Goal: Task Accomplishment & Management: Manage account settings

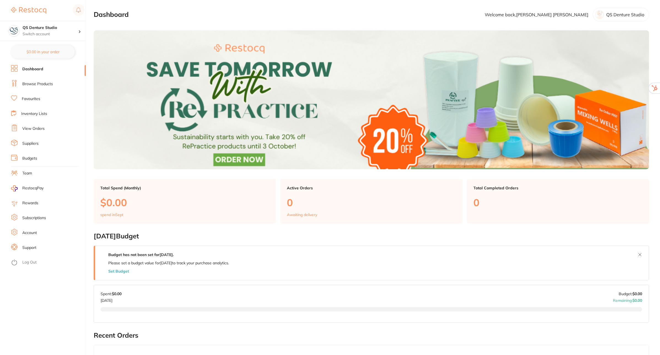
click at [39, 215] on link "Subscriptions" at bounding box center [34, 218] width 24 height 6
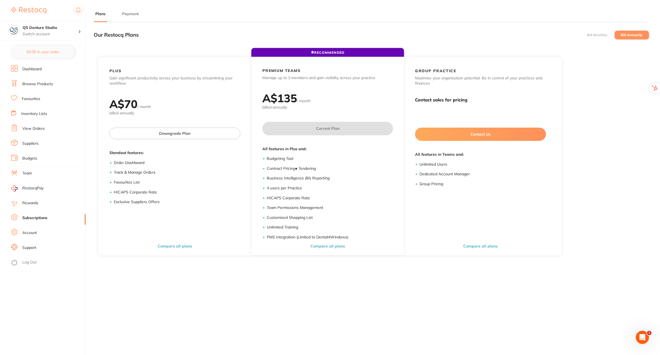
click at [131, 17] on li "Payment" at bounding box center [130, 16] width 20 height 11
click at [131, 14] on button "Payment" at bounding box center [130, 13] width 20 height 5
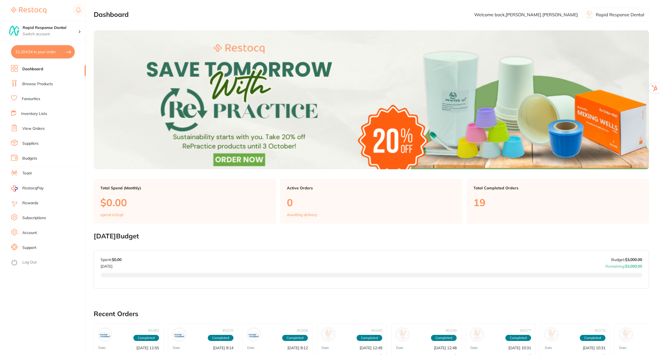
click at [37, 216] on link "Subscriptions" at bounding box center [34, 218] width 24 height 6
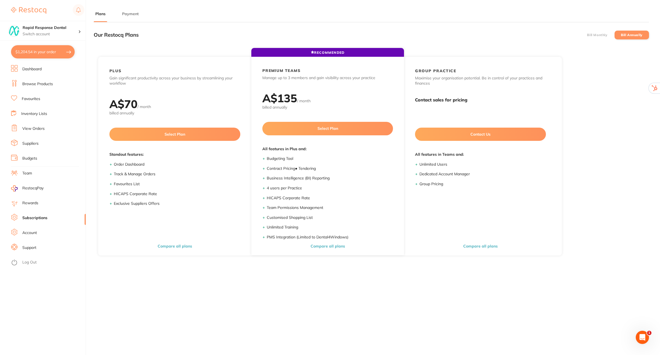
click at [131, 15] on button "Payment" at bounding box center [130, 13] width 20 height 5
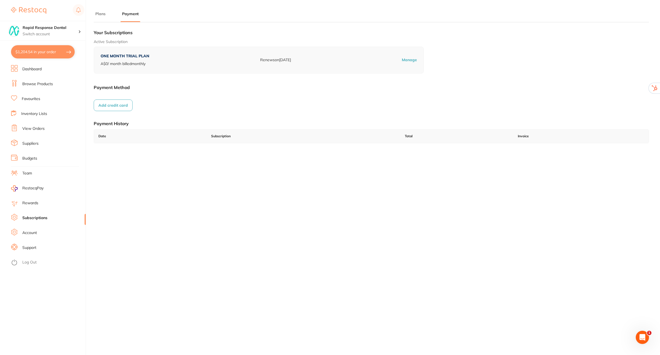
checkbox input "true"
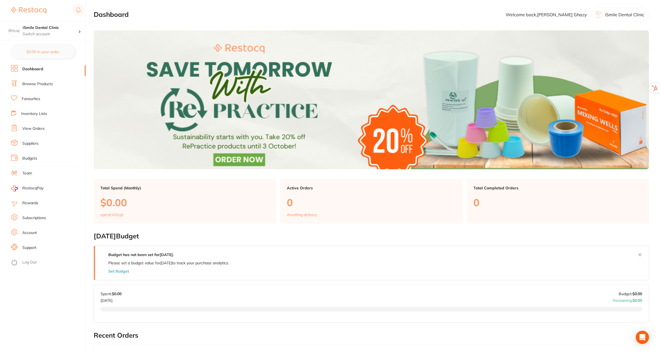
click at [38, 215] on link "Subscriptions" at bounding box center [34, 218] width 24 height 6
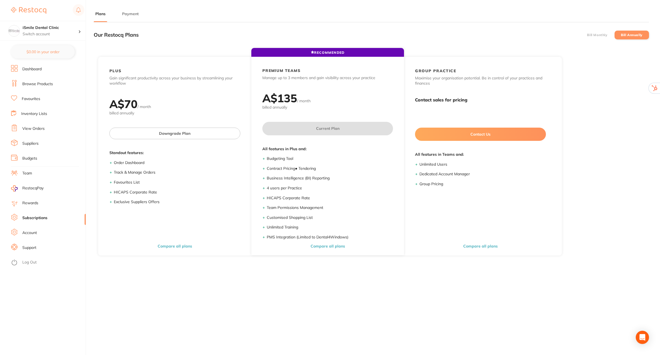
click at [128, 14] on button "Payment" at bounding box center [130, 13] width 20 height 5
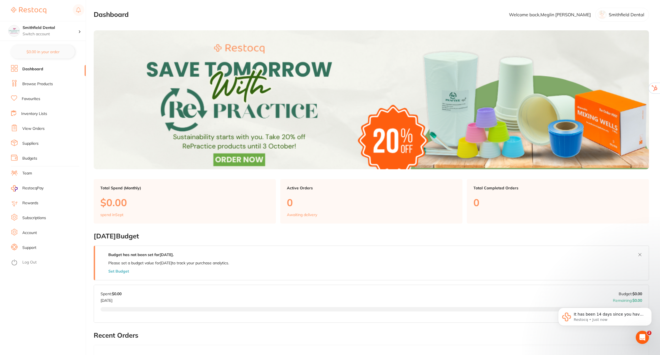
click at [29, 218] on link "Subscriptions" at bounding box center [34, 218] width 24 height 6
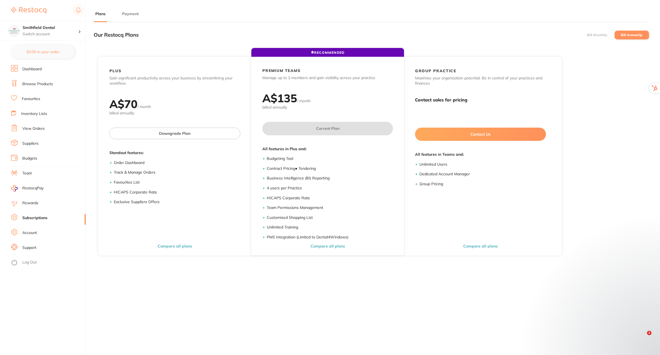
click at [127, 10] on main "Plans Payment Our Restocq Plans Bill Monthly Bill Annually RECOMMENDED PLUS Gai…" at bounding box center [377, 214] width 566 height 429
click at [128, 14] on button "Payment" at bounding box center [130, 13] width 20 height 5
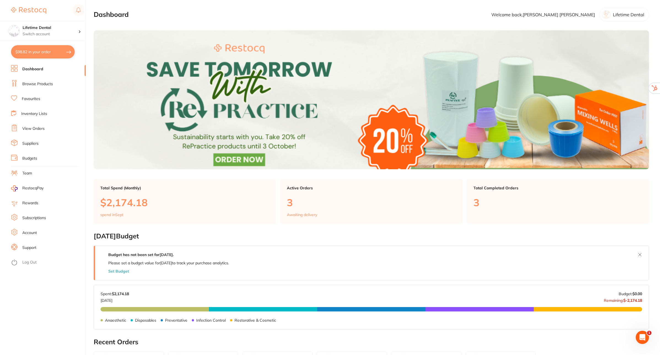
click at [36, 217] on link "Subscriptions" at bounding box center [34, 218] width 24 height 6
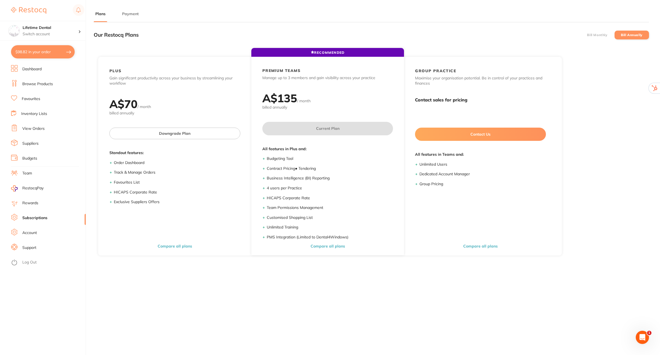
click at [126, 11] on button "Payment" at bounding box center [130, 13] width 20 height 5
